Goal: Information Seeking & Learning: Learn about a topic

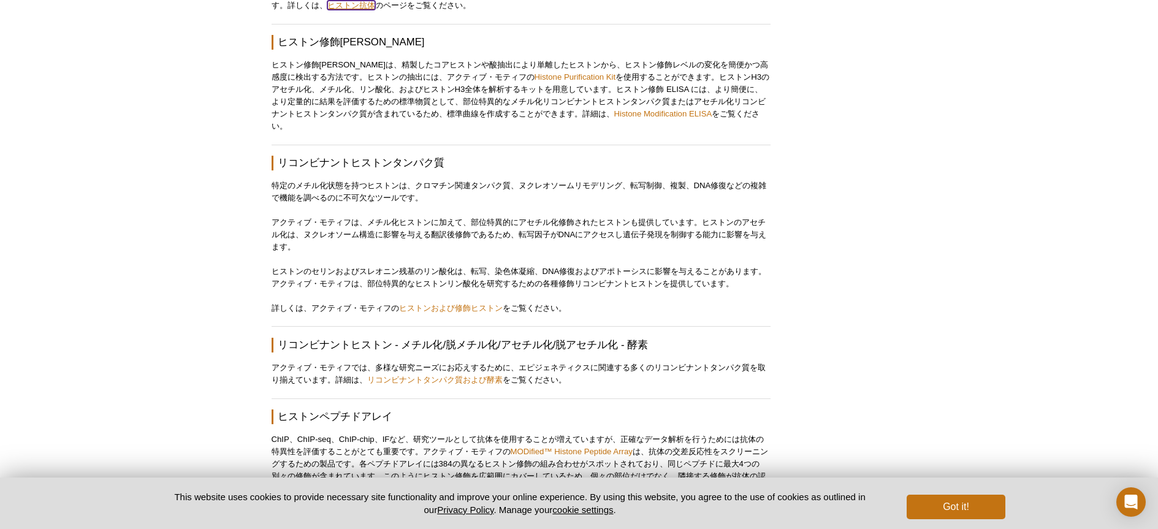
click at [327, 10] on link "ヒストン抗体" at bounding box center [351, 5] width 48 height 9
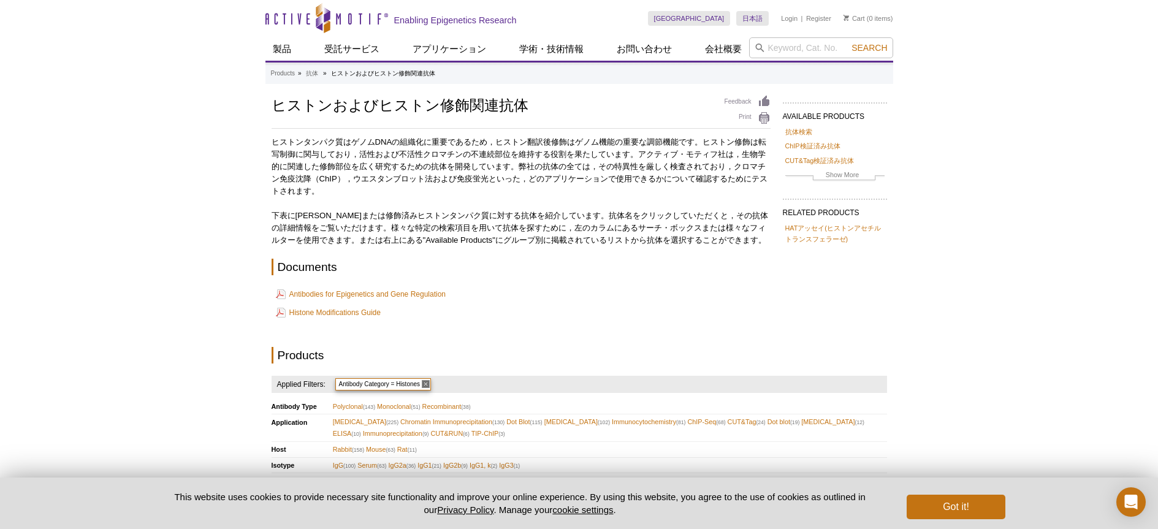
click at [276, 206] on div "ヒストンタンパク質はゲノムDNAの組織化に重要であるため，ヒストン翻訳後修飾はゲノム機能の重要な調節機能です。ヒストン修飾は転写制御に関与しており，活性および…" at bounding box center [521, 249] width 499 height 227
drag, startPoint x: 276, startPoint y: 206, endPoint x: 291, endPoint y: 206, distance: 15.3
